Goal: Task Accomplishment & Management: Use online tool/utility

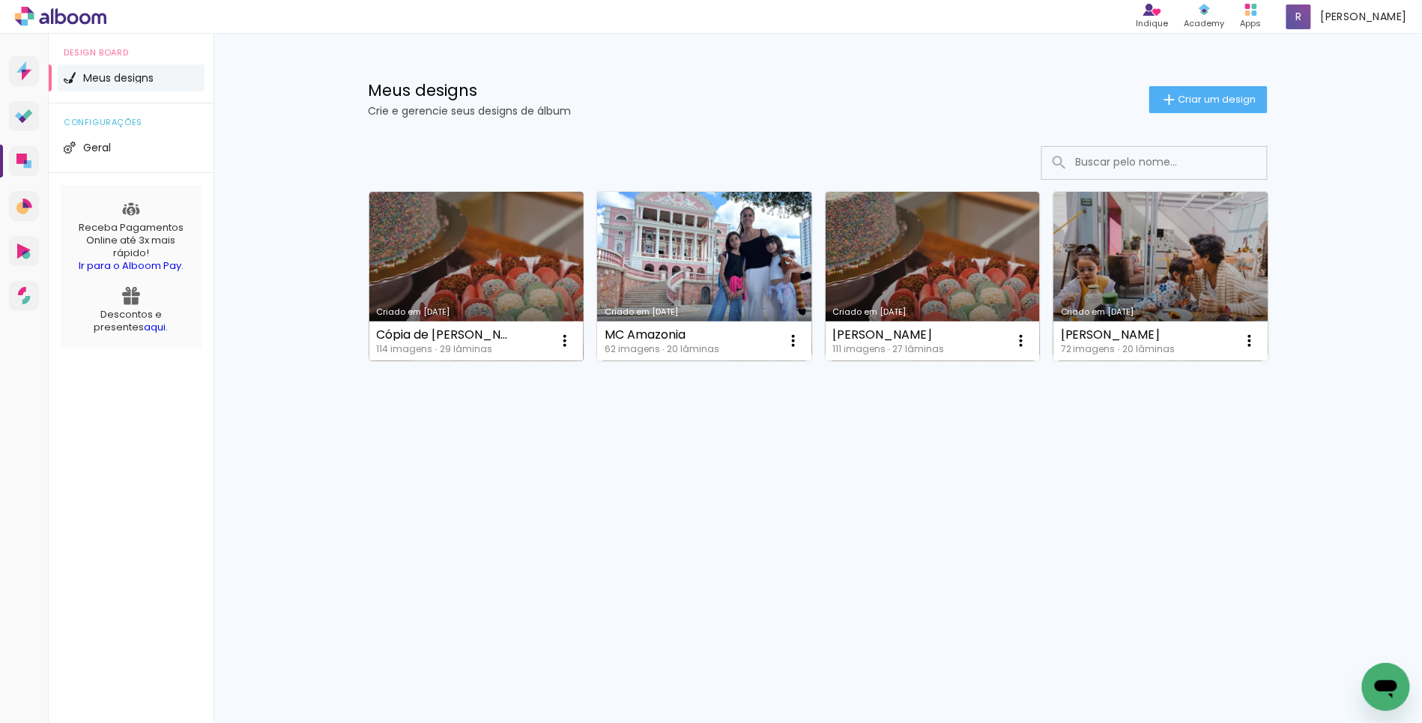
click at [547, 279] on link "Criado em [DATE]" at bounding box center [476, 276] width 215 height 169
